Goal: Complete application form

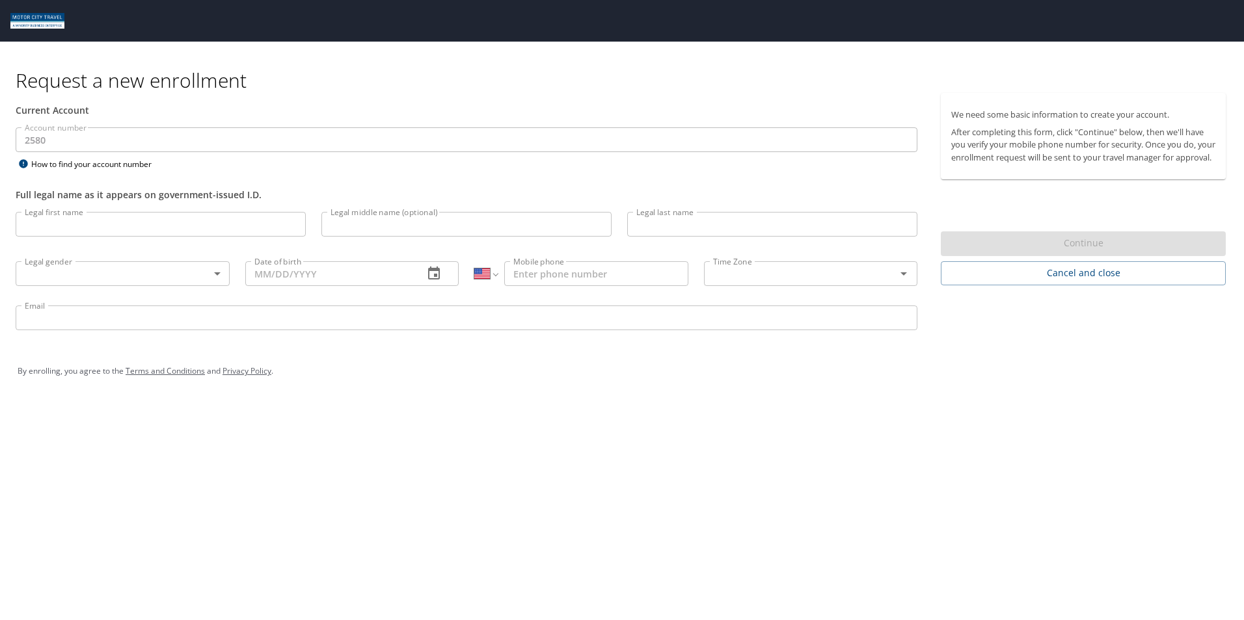
select select "US"
click at [60, 227] on input "Legal first name" at bounding box center [161, 224] width 290 height 25
type input "[PERSON_NAME]"
type input "[PERSON_NAME][EMAIL_ADDRESS][PERSON_NAME][DOMAIN_NAME]"
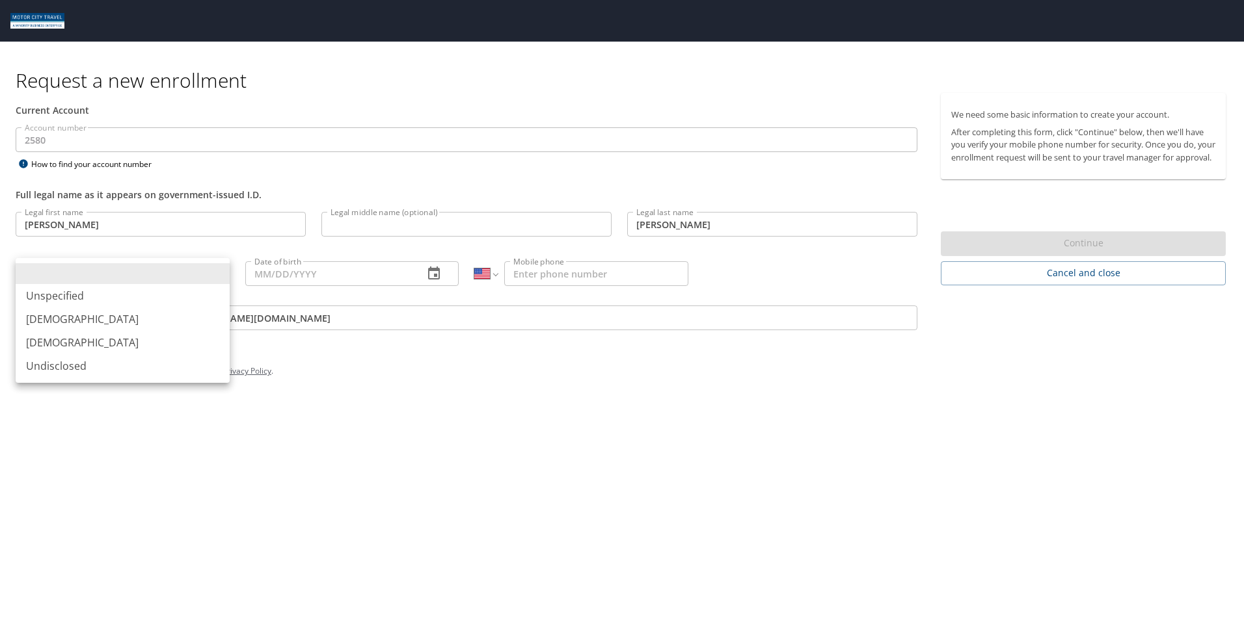
click at [215, 273] on body "Request a new enrollment Current Account Account number 2580 Account number How…" at bounding box center [622, 310] width 1244 height 620
click at [55, 321] on li "[DEMOGRAPHIC_DATA]" at bounding box center [123, 319] width 214 height 23
type input "[DEMOGRAPHIC_DATA]"
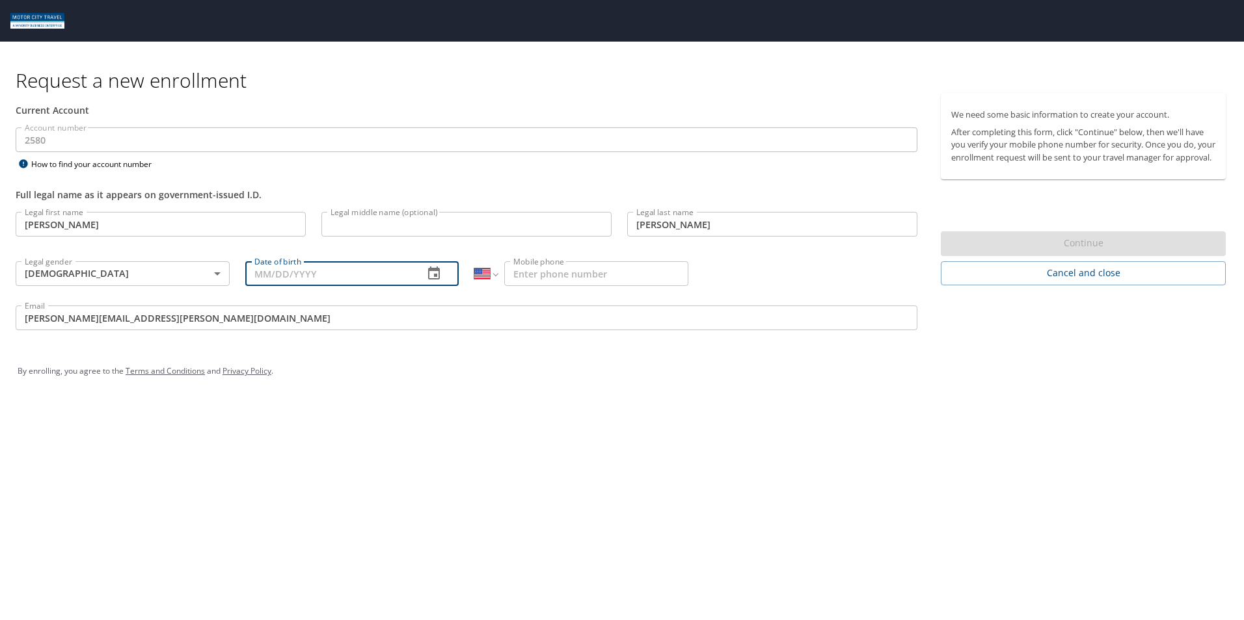
click at [321, 280] on input "Date of birth" at bounding box center [329, 273] width 168 height 25
type input "[DATE]"
click at [566, 280] on input "Mobile phone" at bounding box center [596, 273] width 184 height 25
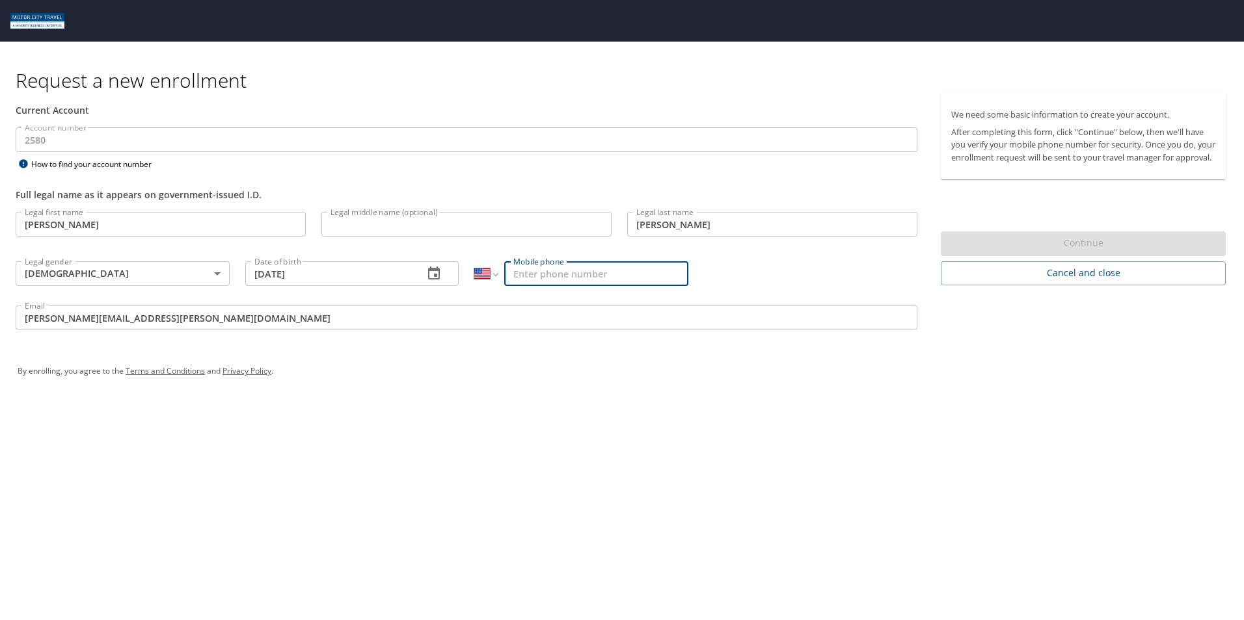
type input "[PHONE_NUMBER]"
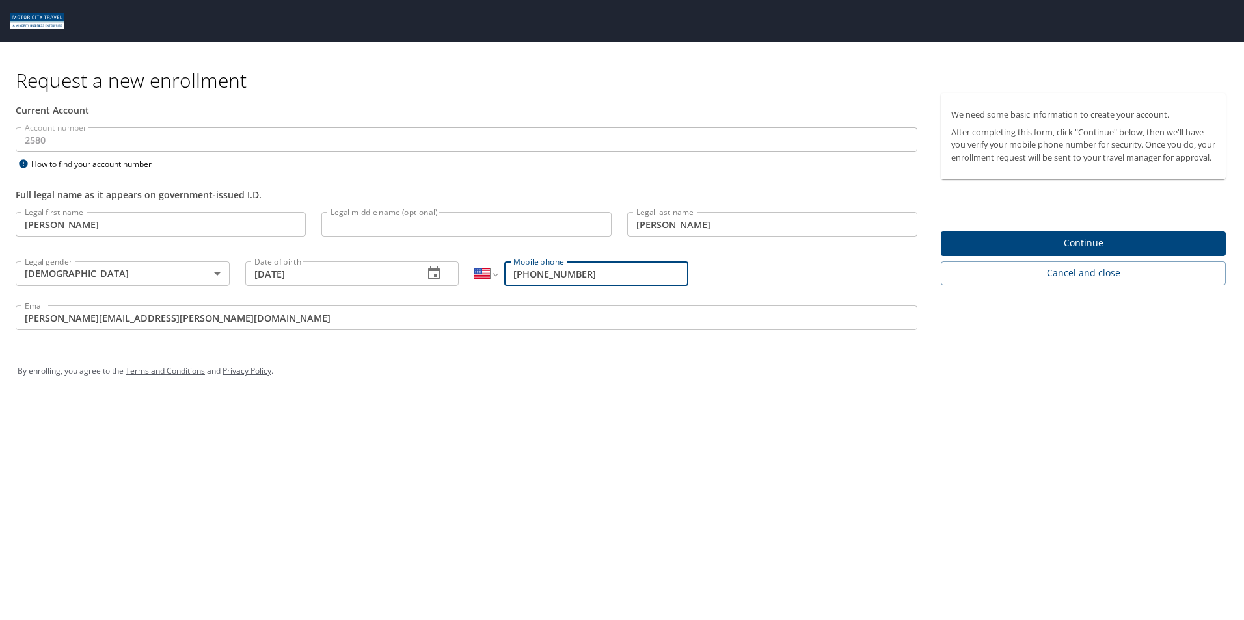
click at [1100, 252] on span "Continue" at bounding box center [1083, 243] width 264 height 16
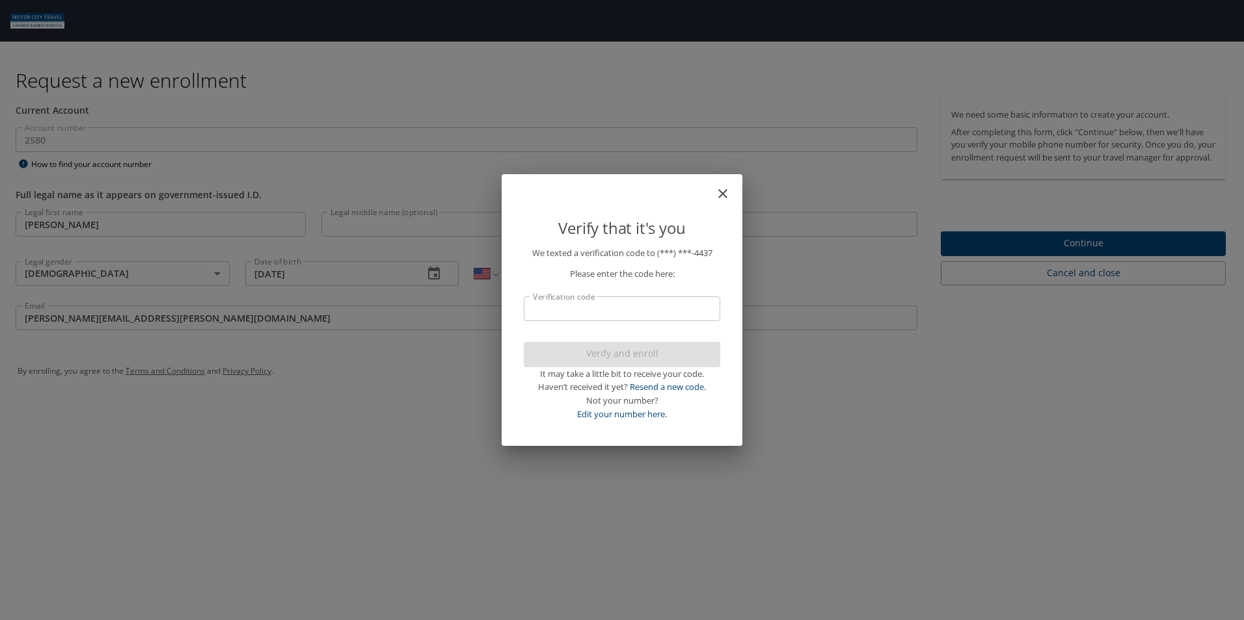
click at [569, 312] on input "Verification code" at bounding box center [622, 309] width 196 height 25
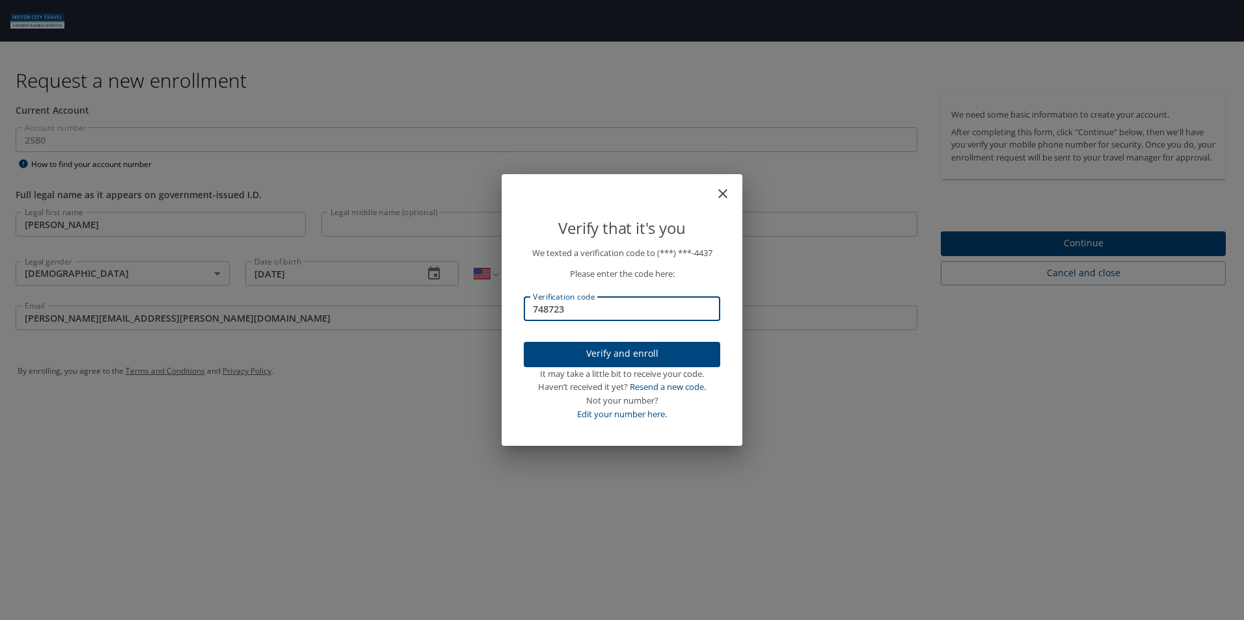
type input "748723"
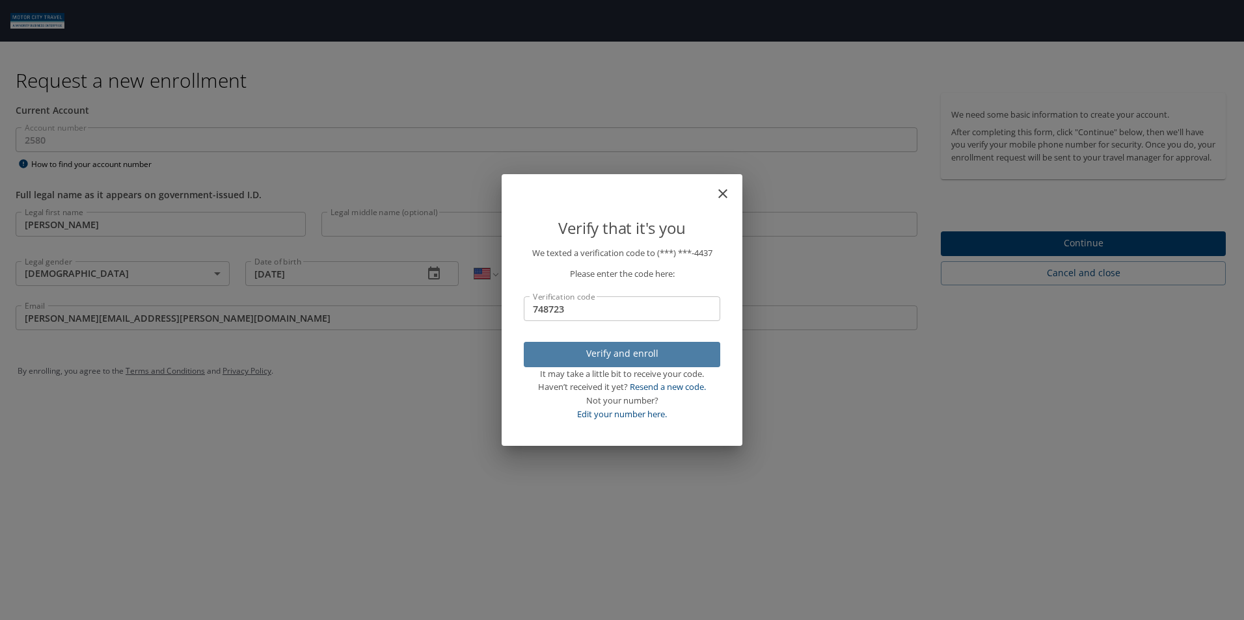
click at [626, 354] on span "Verify and enroll" at bounding box center [622, 354] width 176 height 16
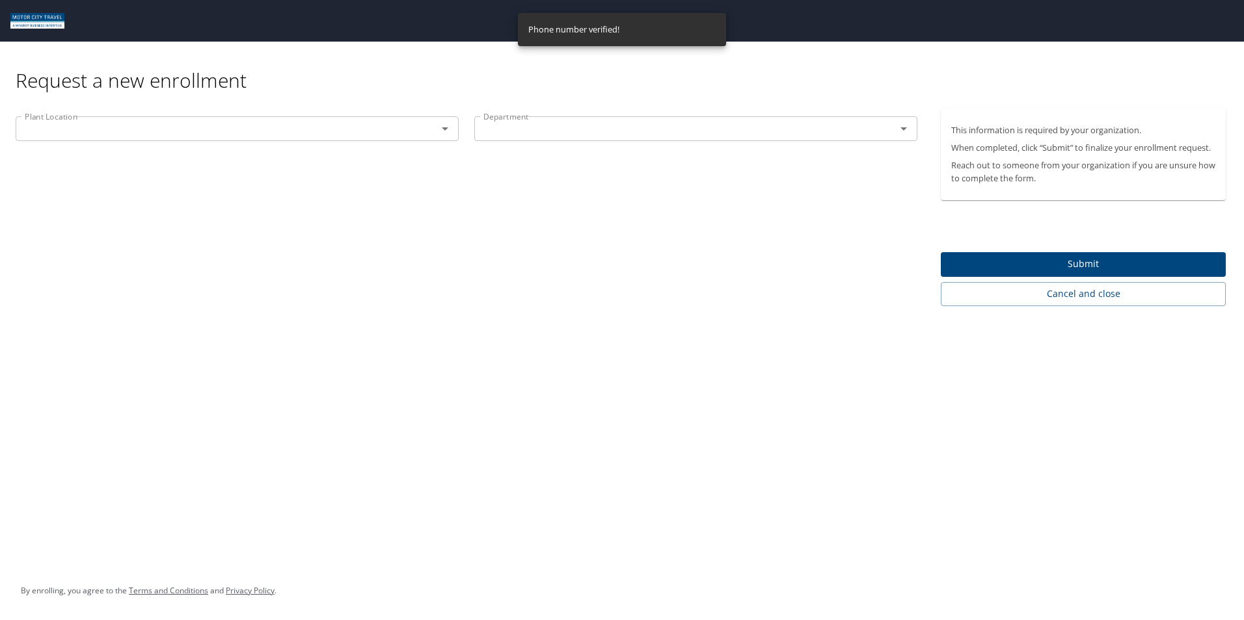
click at [446, 135] on icon "Open" at bounding box center [445, 129] width 16 height 16
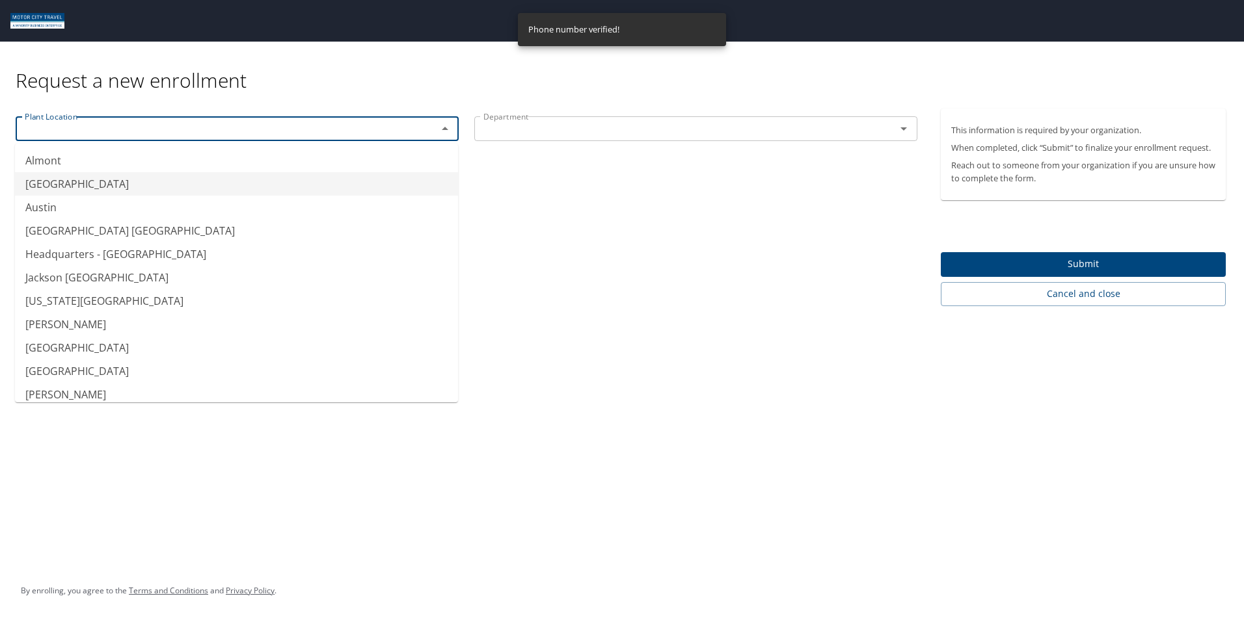
click at [95, 185] on li "[GEOGRAPHIC_DATA]" at bounding box center [236, 183] width 443 height 23
type input "[GEOGRAPHIC_DATA]"
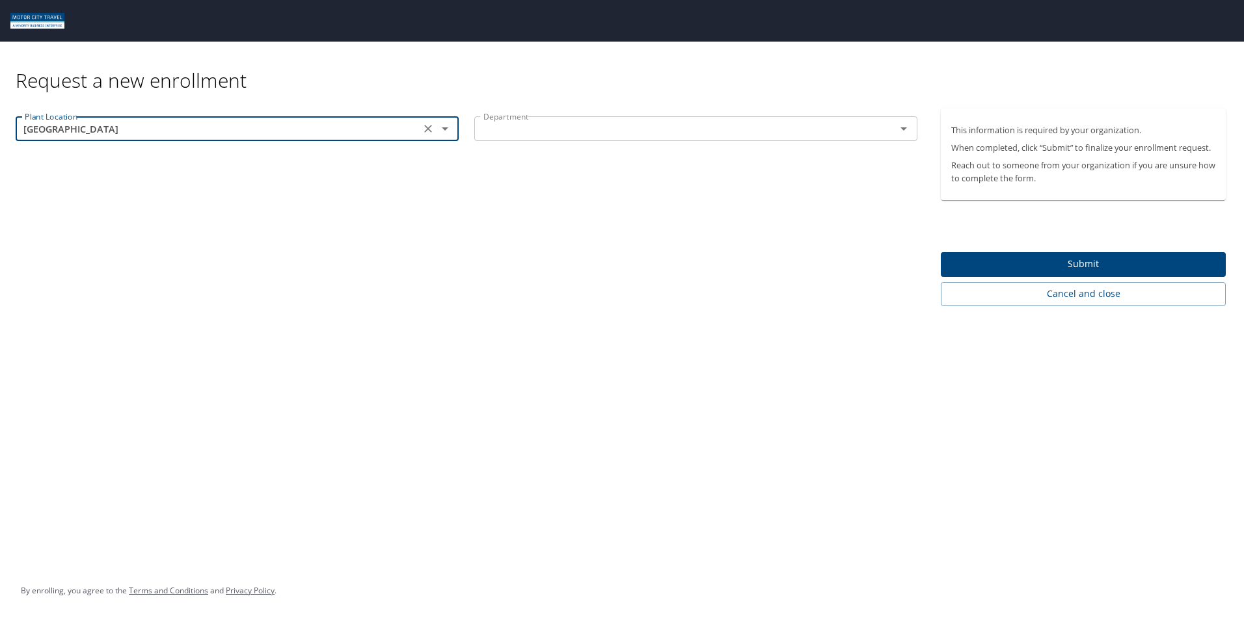
click at [902, 127] on icon "Open" at bounding box center [904, 129] width 16 height 16
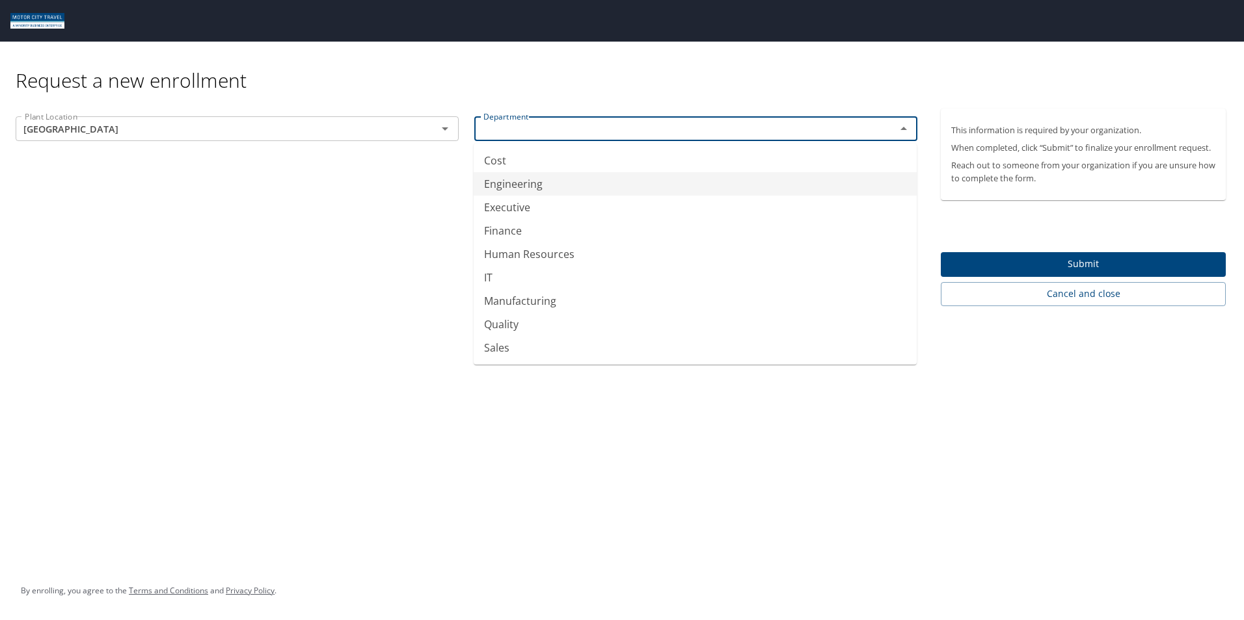
click at [518, 181] on li "Engineering" at bounding box center [694, 183] width 443 height 23
type input "Engineering"
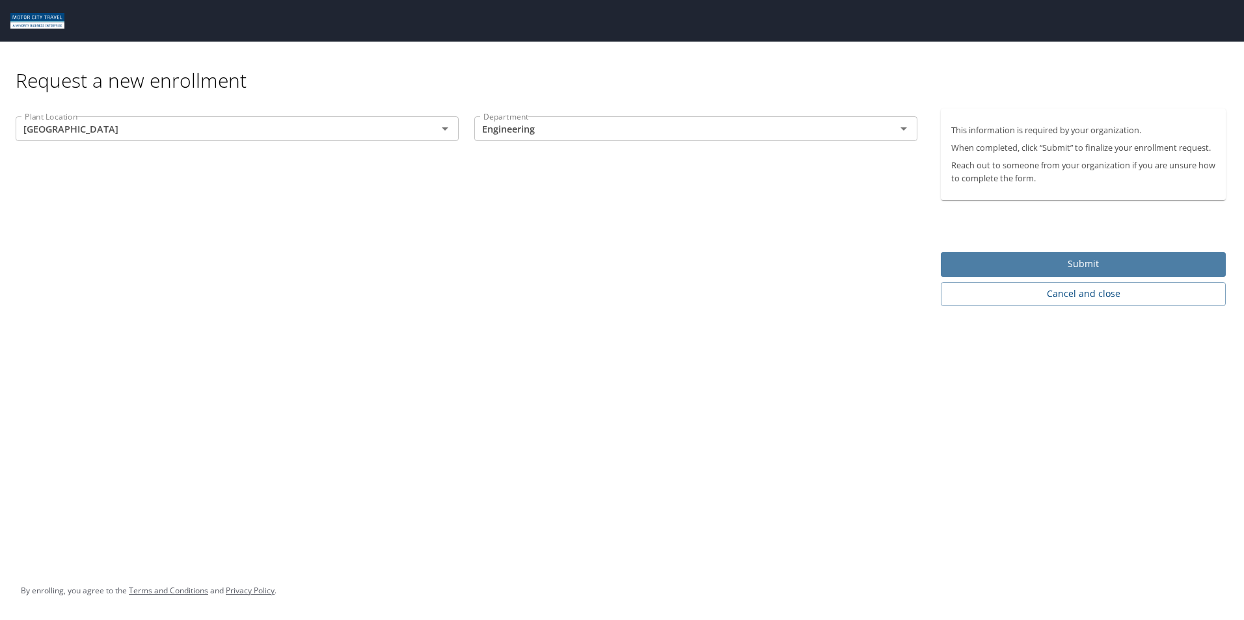
click at [1092, 262] on span "Submit" at bounding box center [1083, 264] width 264 height 16
